Goal: Information Seeking & Learning: Learn about a topic

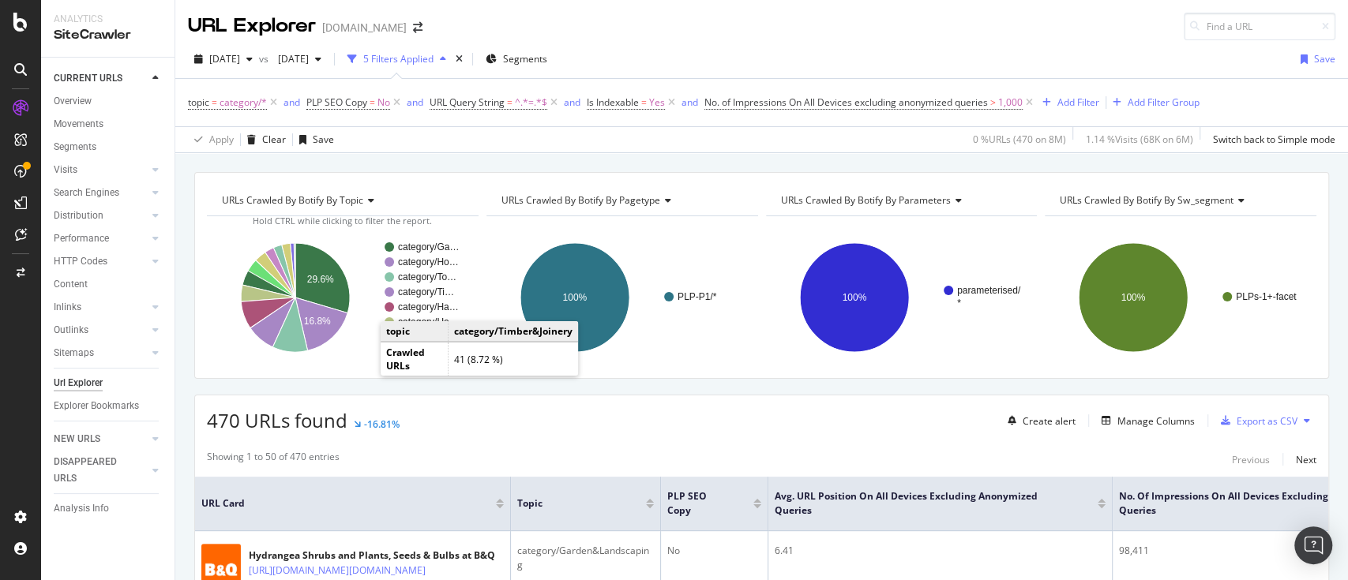
click at [964, 12] on div "URL Explorer [DOMAIN_NAME]" at bounding box center [761, 20] width 1173 height 40
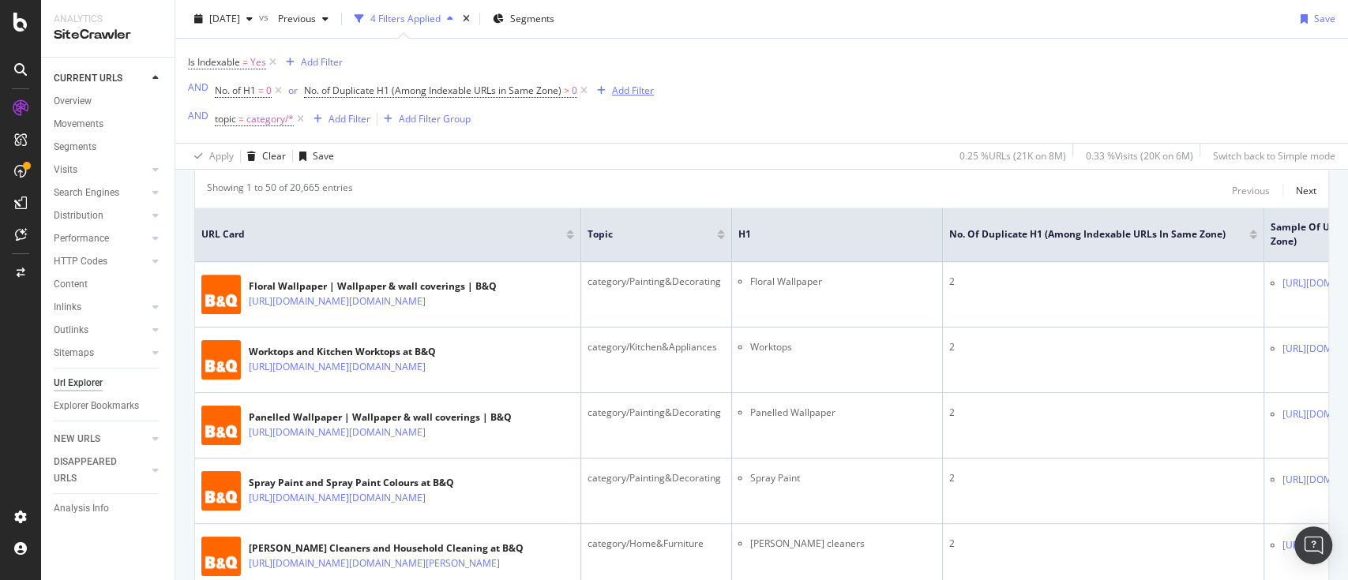
click at [629, 97] on div "Add Filter" at bounding box center [633, 90] width 42 height 13
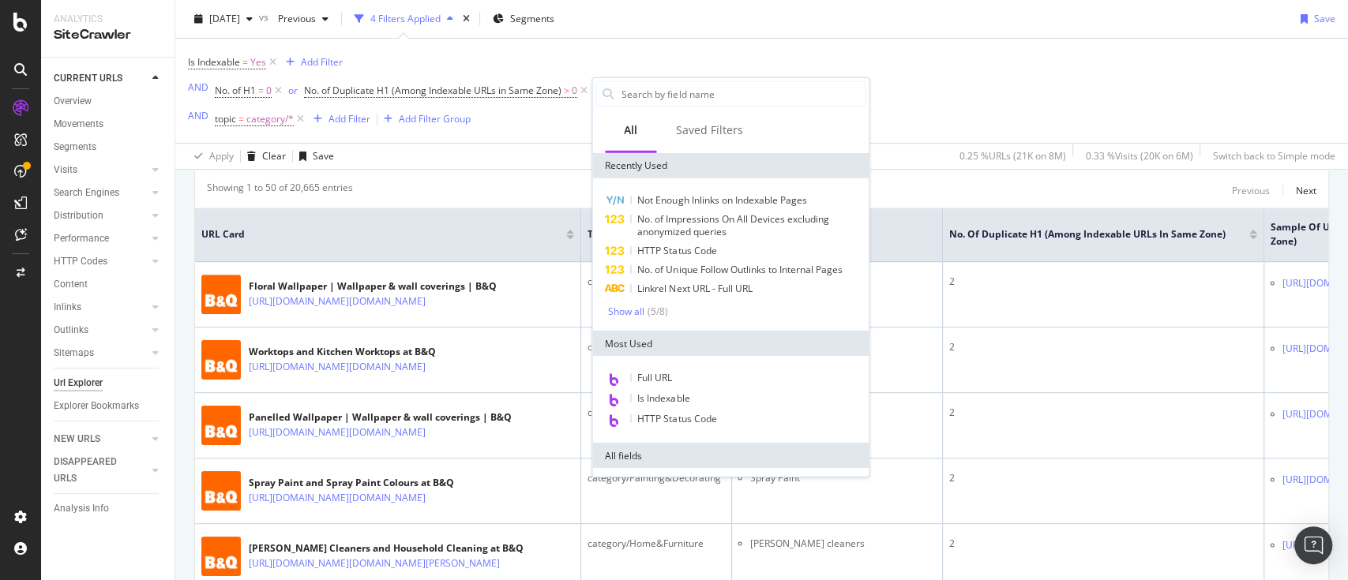
type input "i"
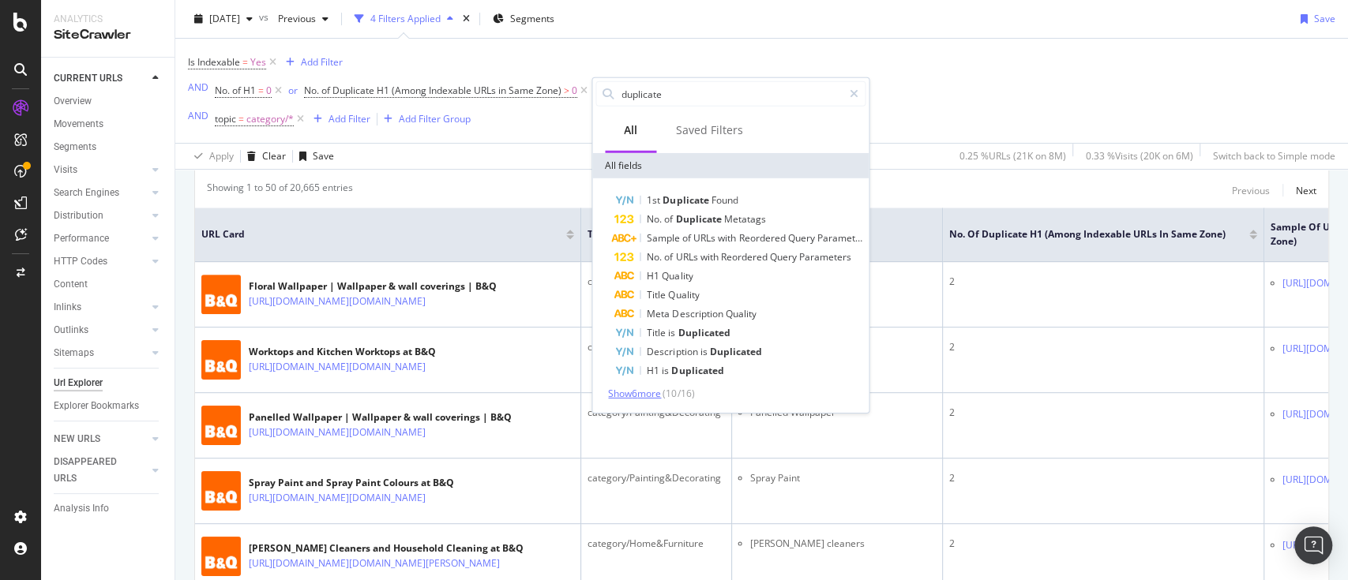
type input "duplicate"
click at [655, 392] on span "Show 6 more" at bounding box center [634, 393] width 53 height 13
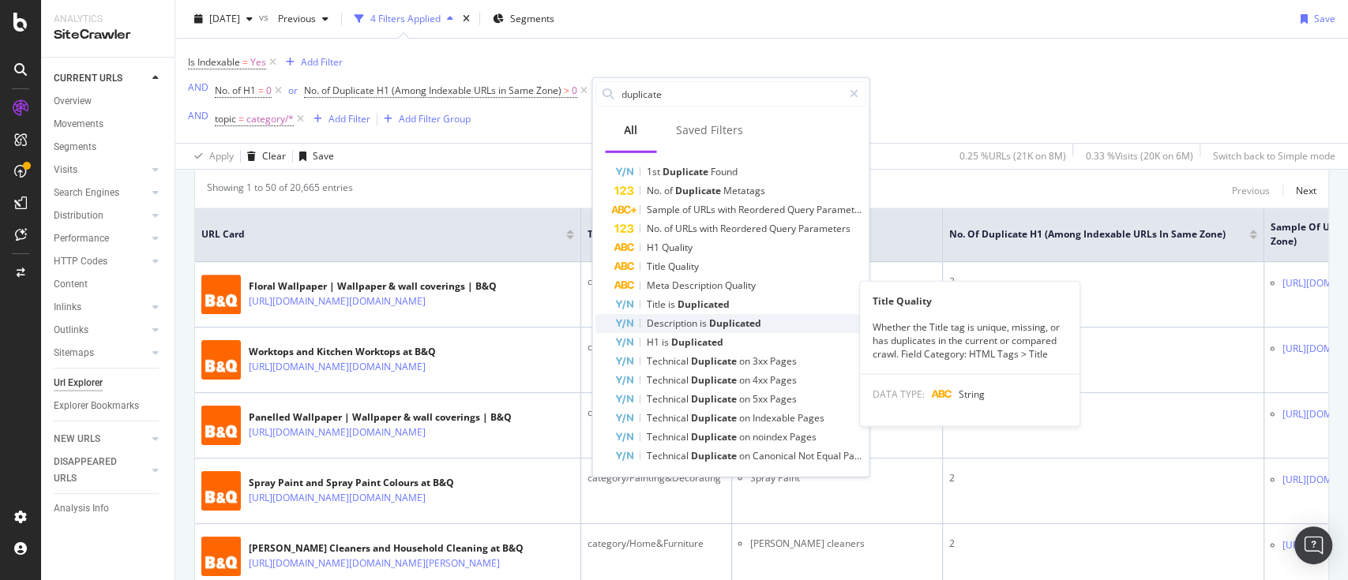
scroll to position [29, 0]
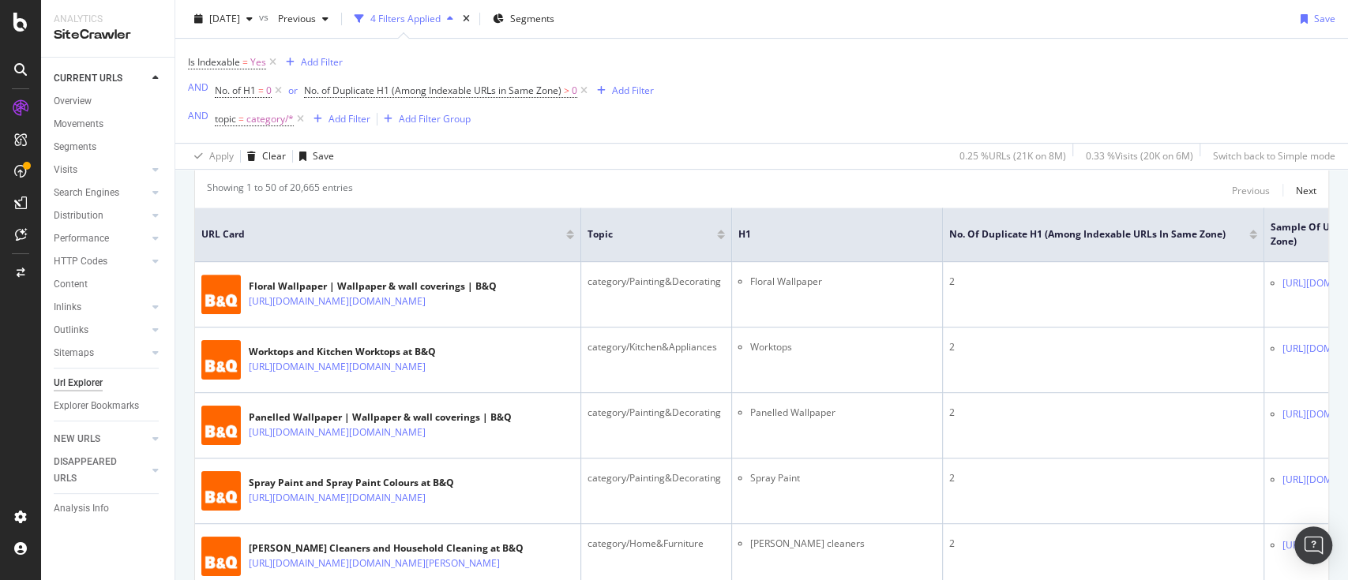
click at [1031, 69] on div "Is Indexable = Yes Add Filter AND No. of H1 = 0 or No. of Duplicate H1 (Among I…" at bounding box center [761, 91] width 1147 height 104
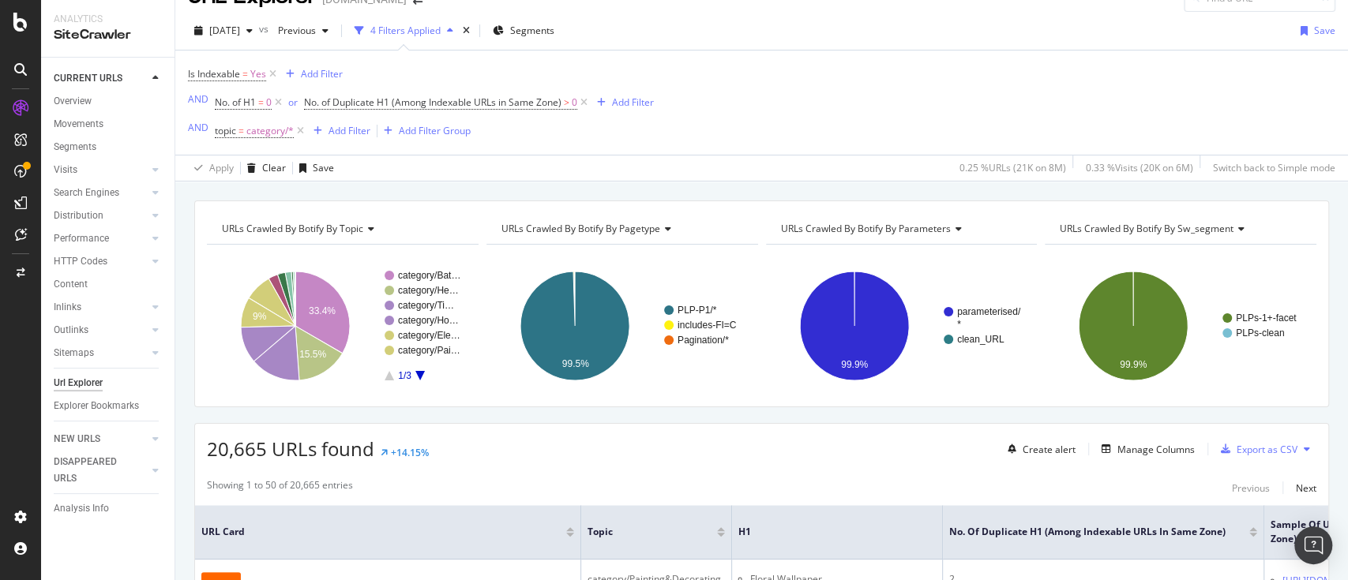
scroll to position [0, 0]
